Goal: Navigation & Orientation: Find specific page/section

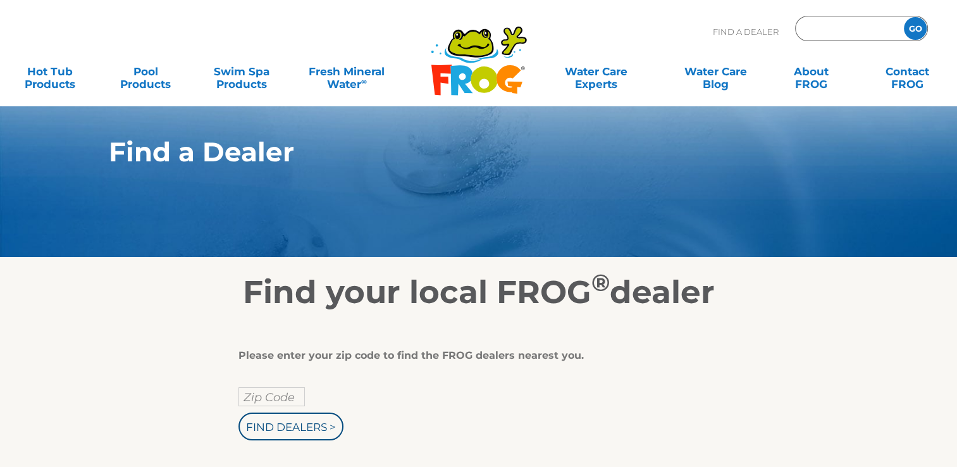
type input "ENTER ZIP CODE"
click at [266, 400] on input "text" at bounding box center [271, 396] width 66 height 19
type input "25276"
click at [305, 424] on input "Find Dealers >" at bounding box center [290, 426] width 105 height 28
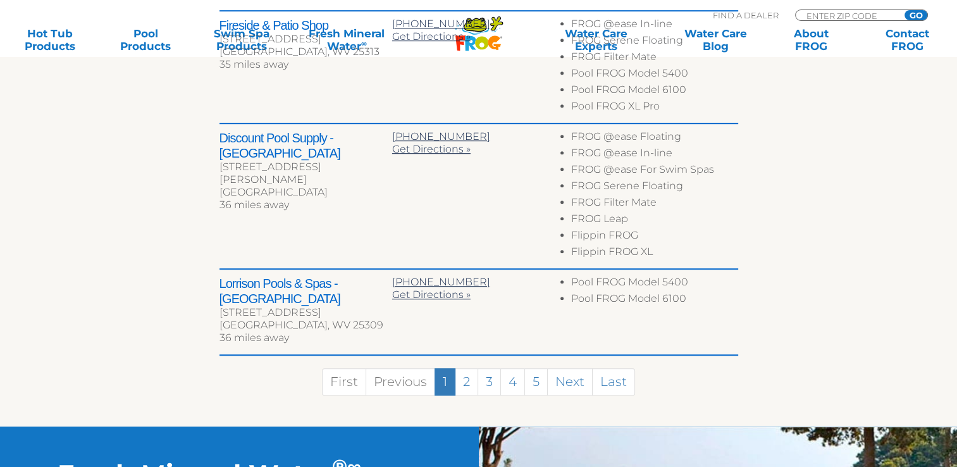
scroll to position [787, 0]
